Goal: Information Seeking & Learning: Learn about a topic

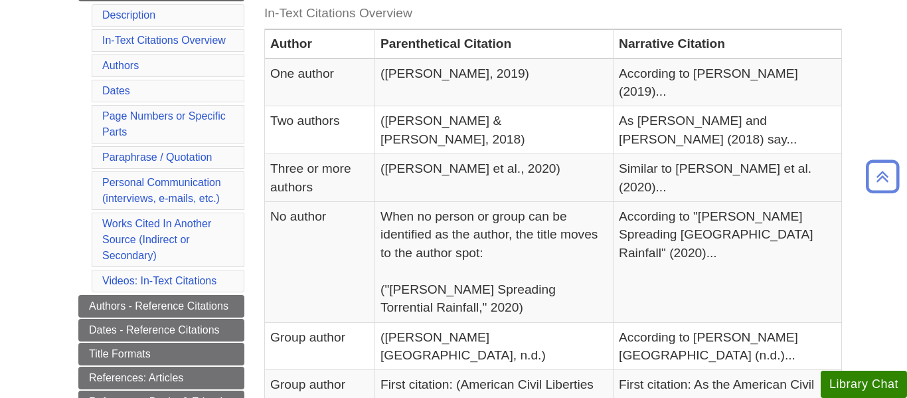
scroll to position [1223, 0]
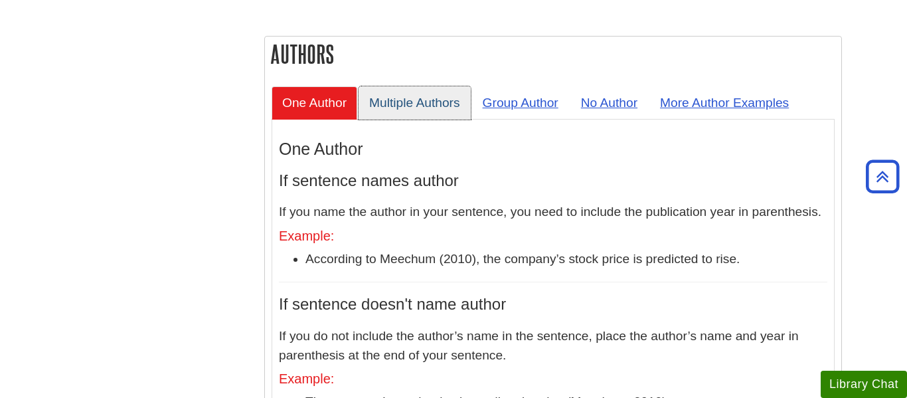
click at [388, 86] on link "Multiple Authors" at bounding box center [415, 102] width 112 height 33
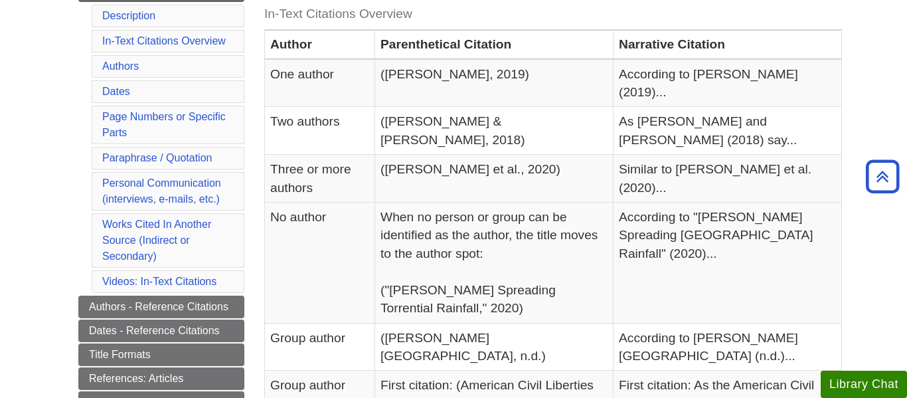
scroll to position [315, 0]
click at [199, 157] on link "Paraphrase / Quotation" at bounding box center [157, 156] width 110 height 11
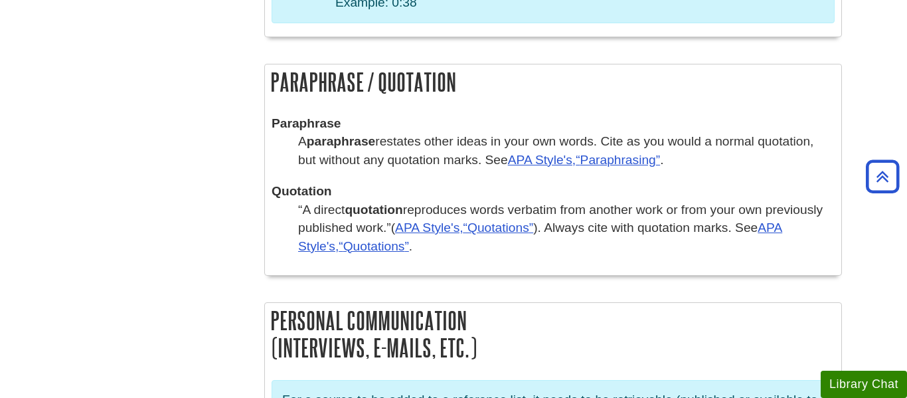
scroll to position [2435, 0]
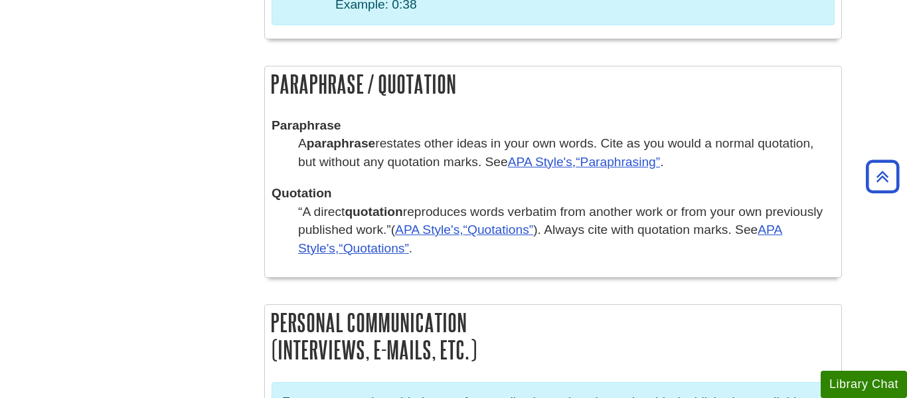
click at [587, 134] on dd "A paraphrase restates other ideas in your own words. Cite as you would a normal…" at bounding box center [566, 152] width 537 height 37
click at [577, 155] on link "APA Style's, Paraphrasing" at bounding box center [584, 162] width 152 height 14
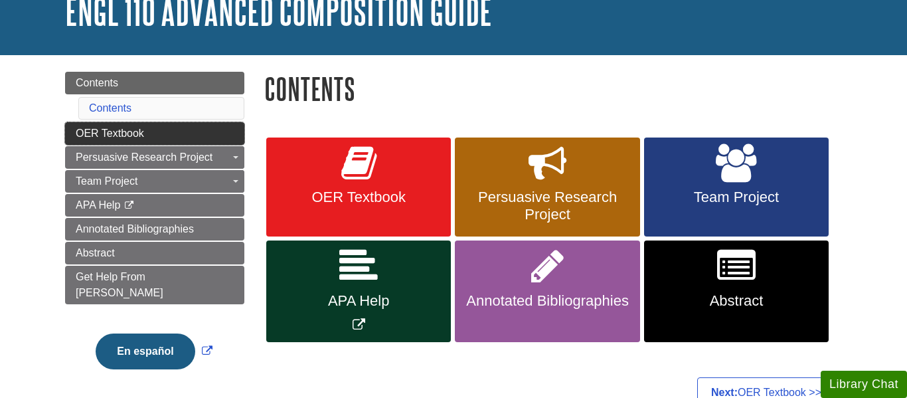
scroll to position [97, 0]
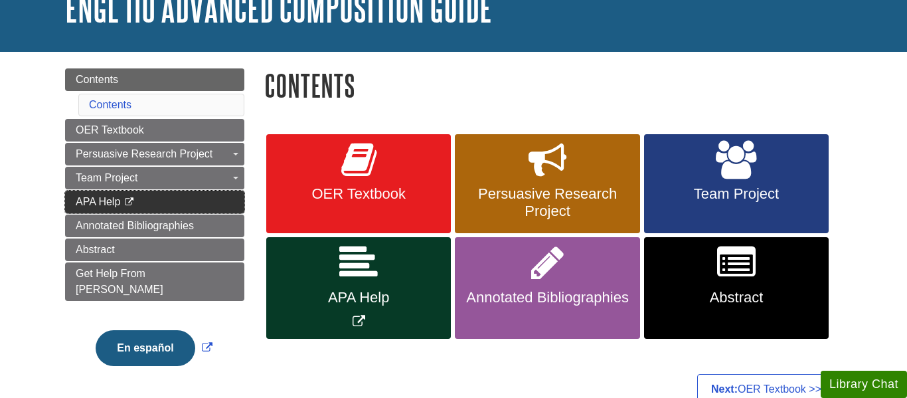
click at [86, 206] on span "APA Help" at bounding box center [98, 201] width 45 height 11
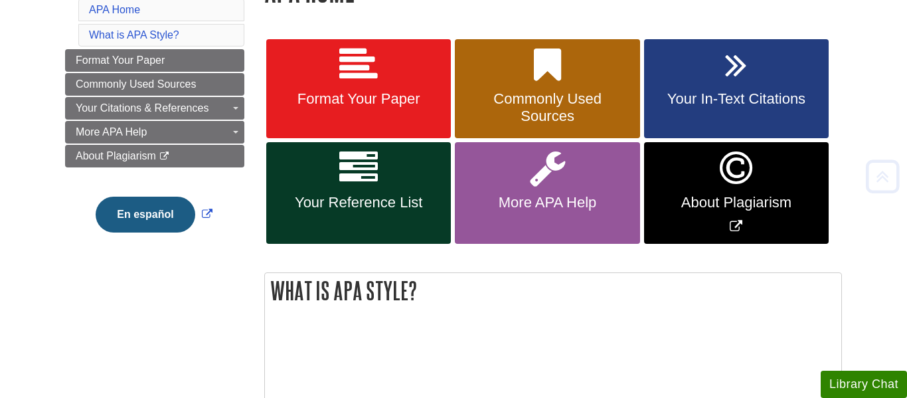
scroll to position [238, 0]
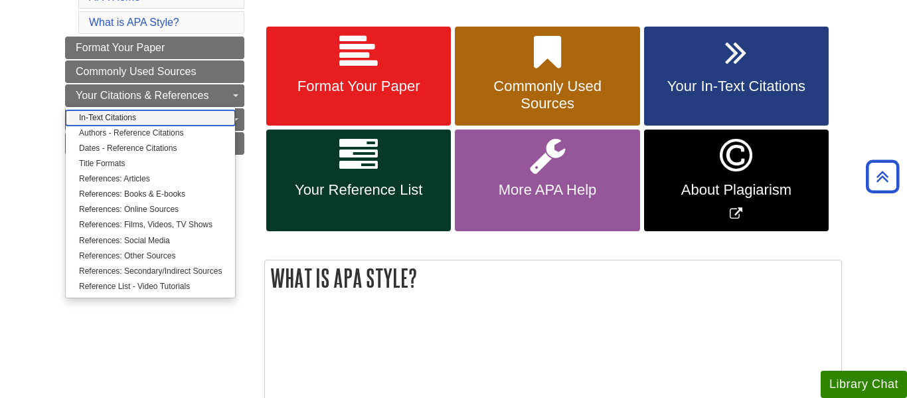
click at [156, 114] on link "In-Text Citations" at bounding box center [150, 117] width 169 height 15
